Goal: Check status: Check status

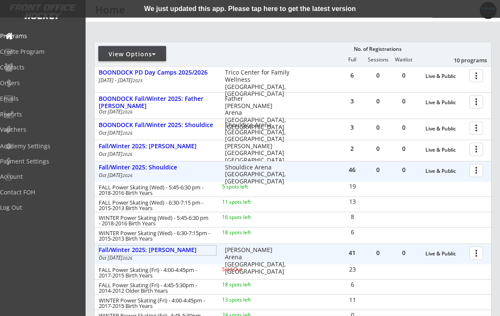
scroll to position [79, 0]
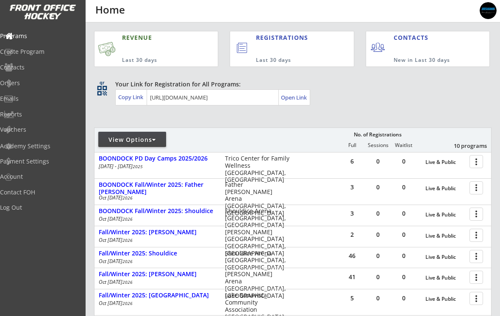
scroll to position [137, 0]
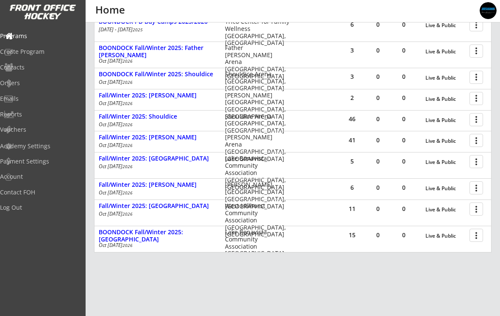
click at [107, 75] on div "BOONDOCK Fall/Winter 2025: Shouldice" at bounding box center [157, 74] width 117 height 7
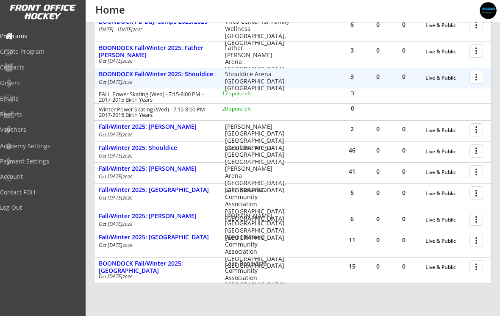
click at [110, 128] on div "Fall/Winter 2025: [PERSON_NAME]" at bounding box center [157, 126] width 117 height 7
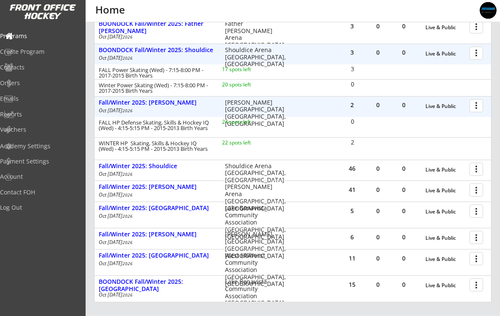
click at [113, 169] on div "Fall/Winter 2025: Shouldice" at bounding box center [157, 166] width 117 height 7
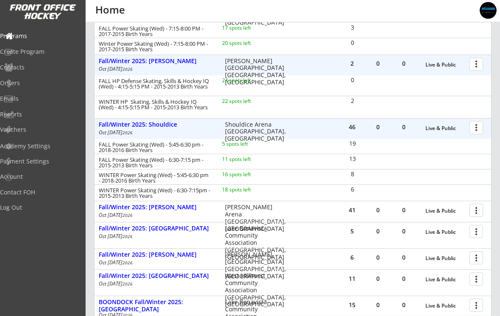
scroll to position [203, 0]
click at [108, 208] on div "Fall/Winter 2025: [PERSON_NAME]" at bounding box center [157, 207] width 117 height 7
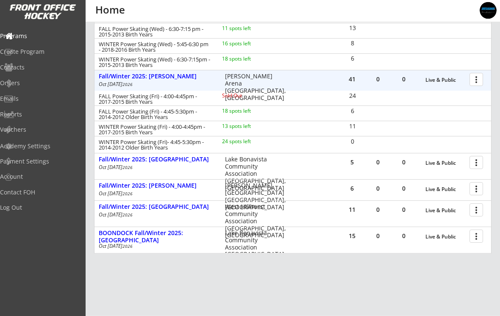
scroll to position [343, 0]
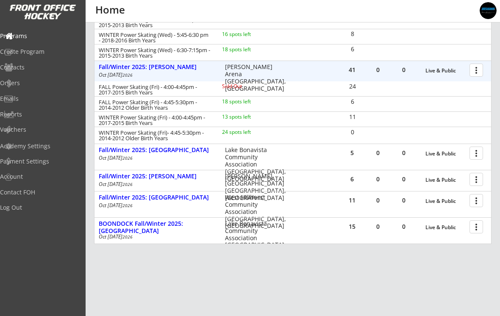
click at [114, 154] on div "Fall/Winter 2025: [GEOGRAPHIC_DATA]" at bounding box center [157, 150] width 117 height 7
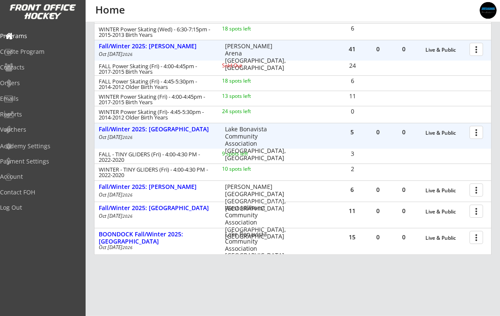
scroll to position [364, 0]
click at [22, 87] on div "Orders" at bounding box center [40, 83] width 81 height 15
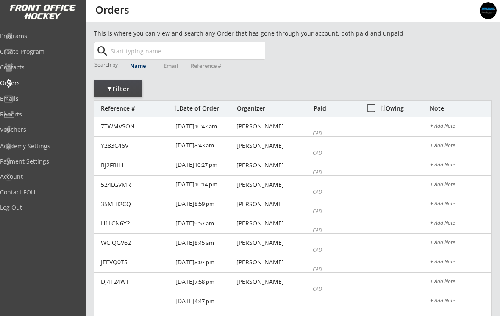
click at [123, 53] on input "text" at bounding box center [187, 50] width 156 height 17
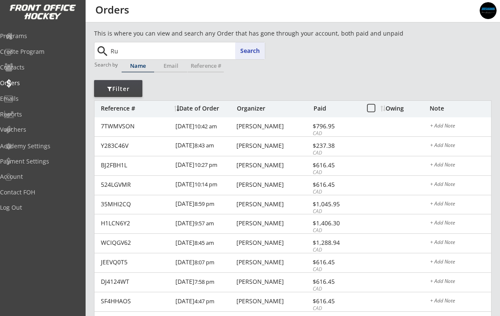
type input "Rub"
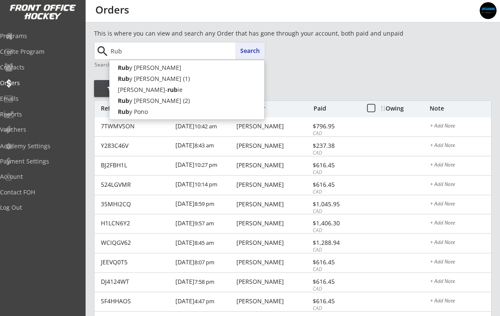
type input "[PERSON_NAME]"
type input "Ruby"
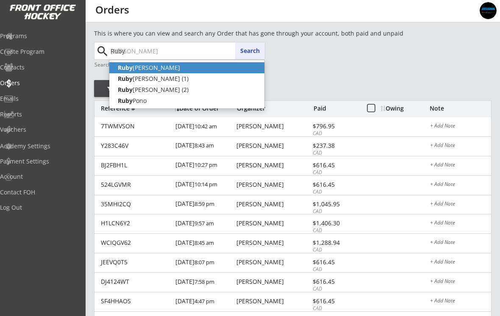
click at [133, 71] on p "[PERSON_NAME]" at bounding box center [186, 67] width 155 height 11
type input "[PERSON_NAME]"
